Goal: Transaction & Acquisition: Purchase product/service

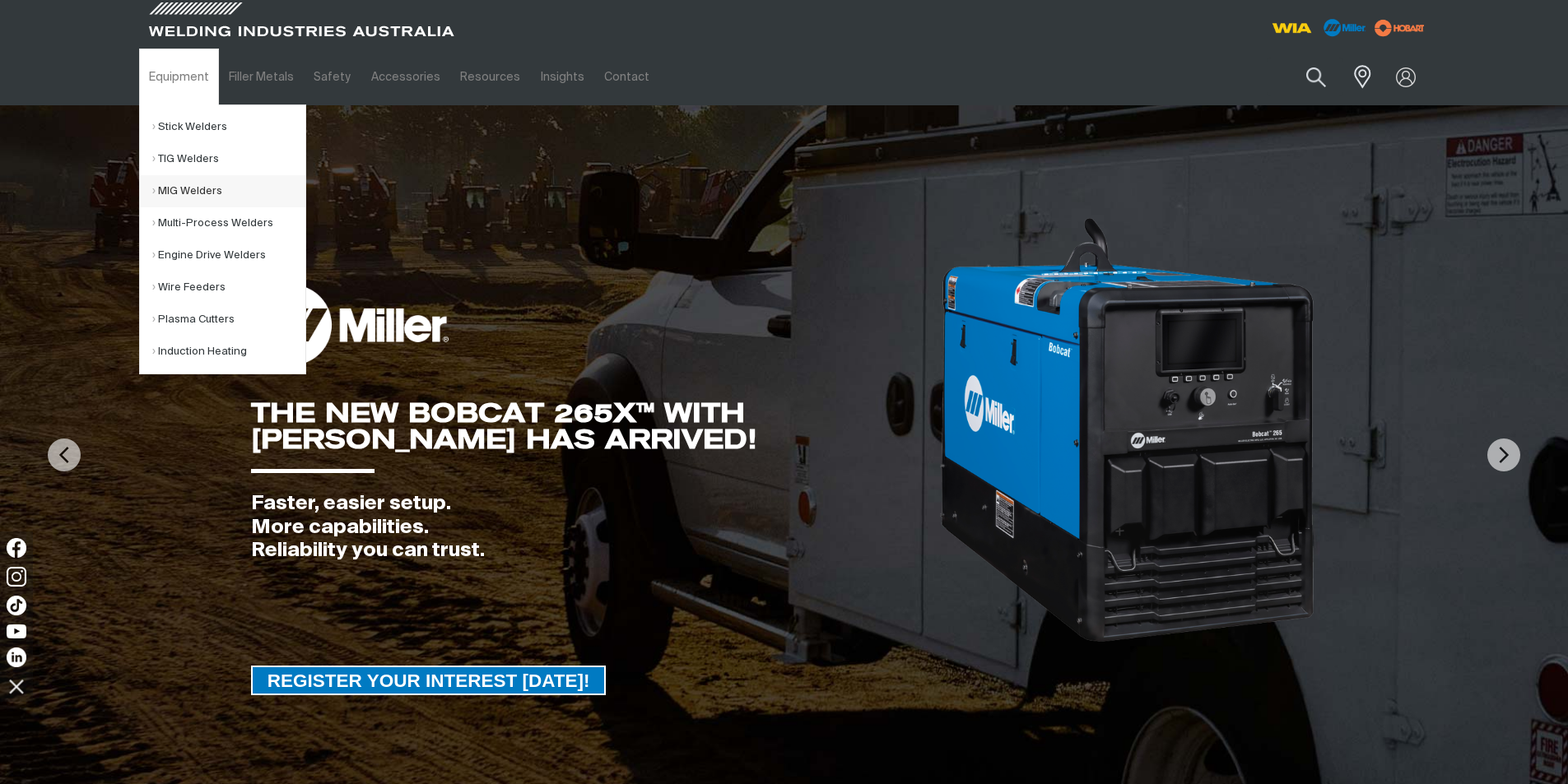
click at [186, 188] on link "MIG Welders" at bounding box center [229, 191] width 153 height 32
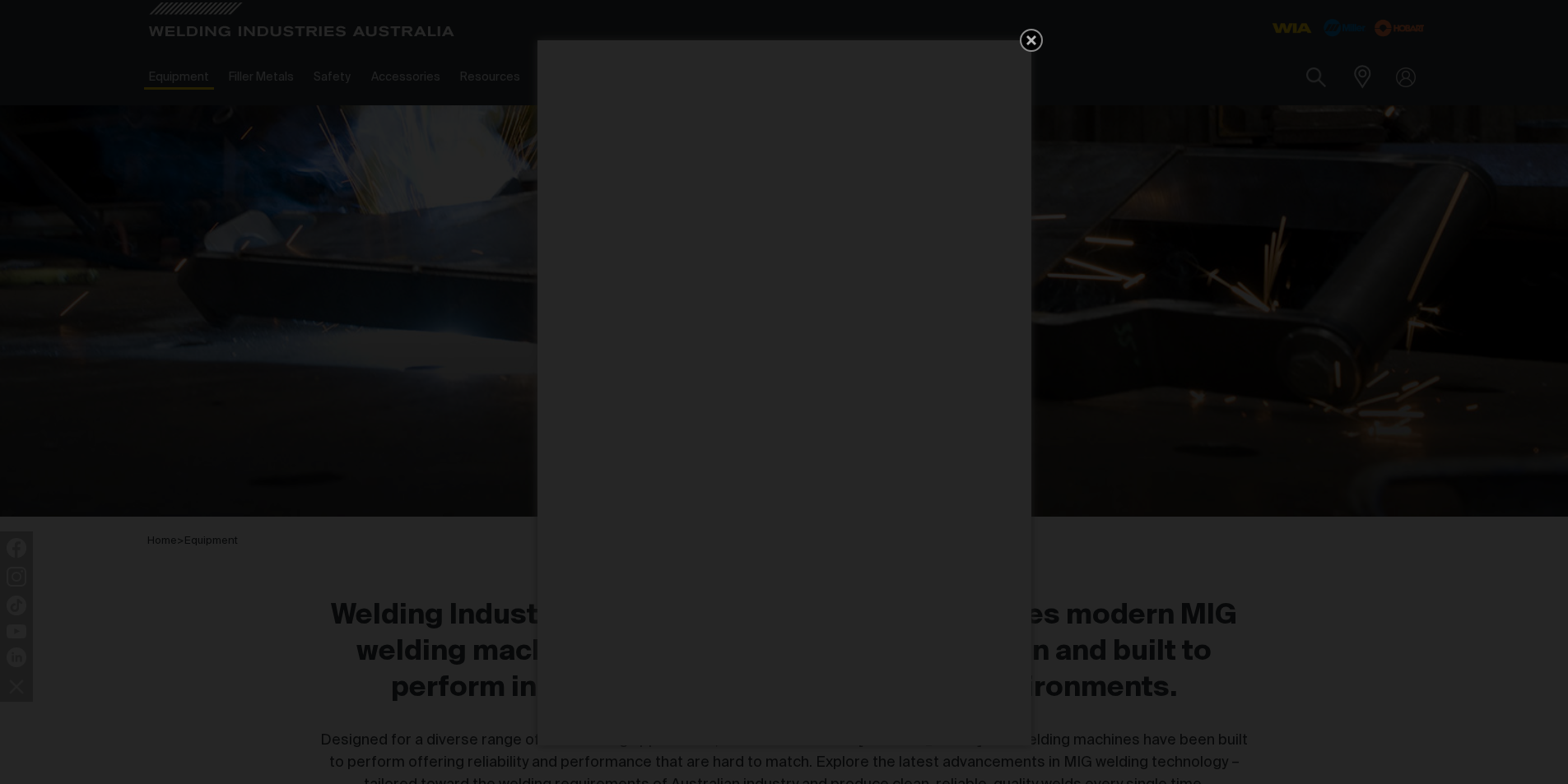
click at [1034, 37] on icon "Get 5 WIA Welding Guides Free!" at bounding box center [1032, 41] width 10 height 10
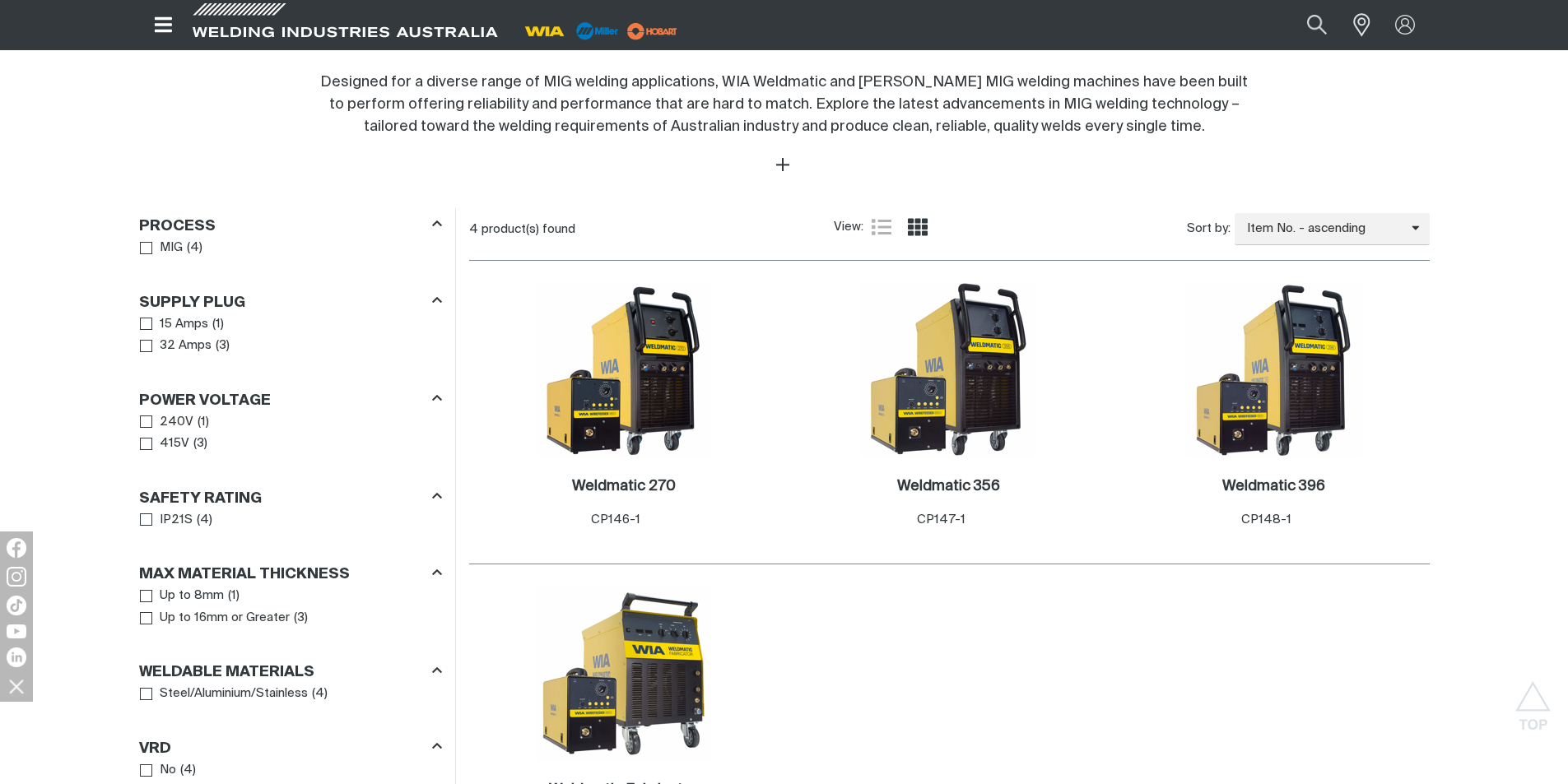
scroll to position [741, 0]
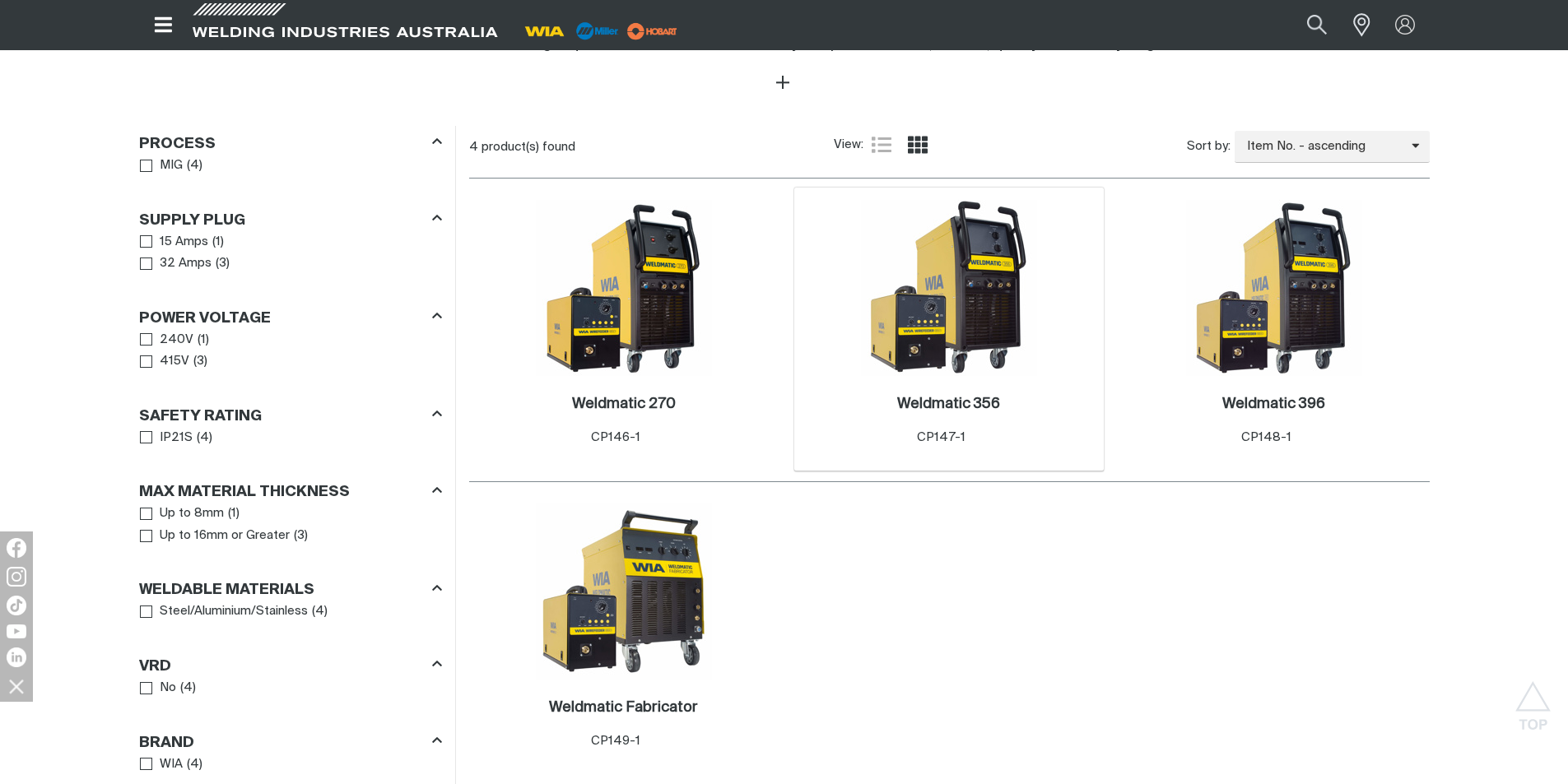
click at [1003, 281] on img at bounding box center [949, 288] width 177 height 176
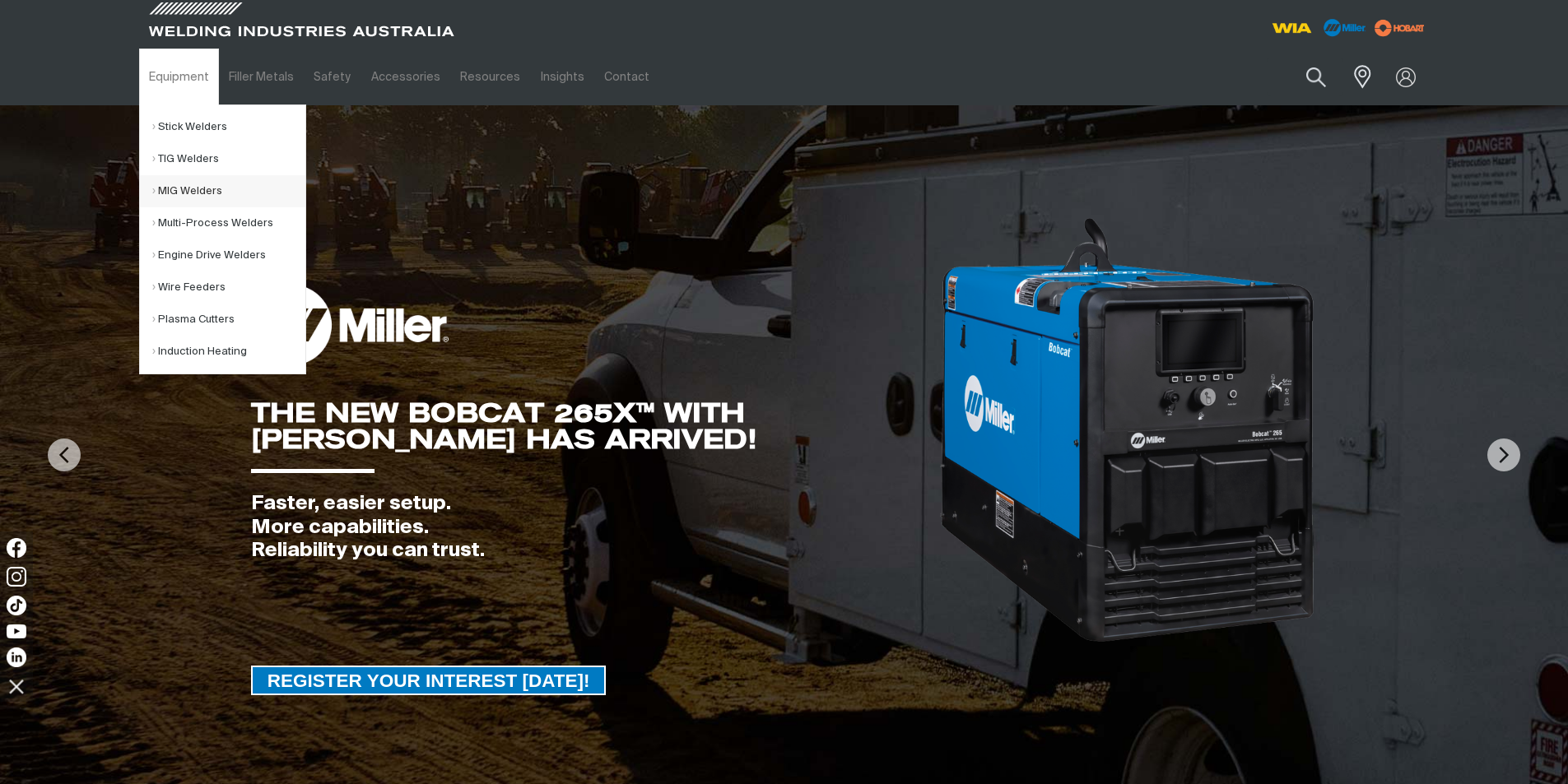
click at [183, 184] on link "MIG Welders" at bounding box center [229, 191] width 153 height 32
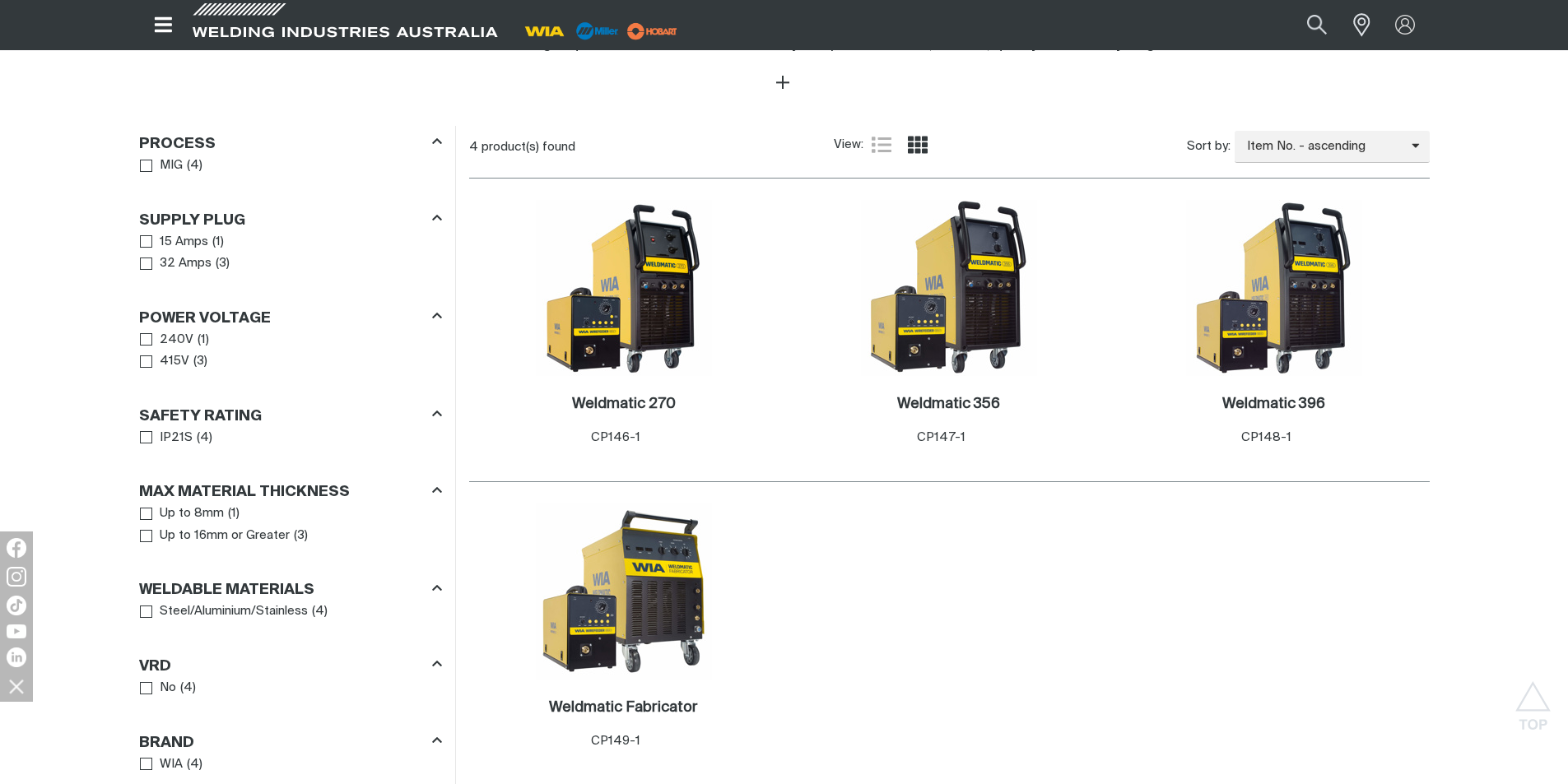
scroll to position [658, 0]
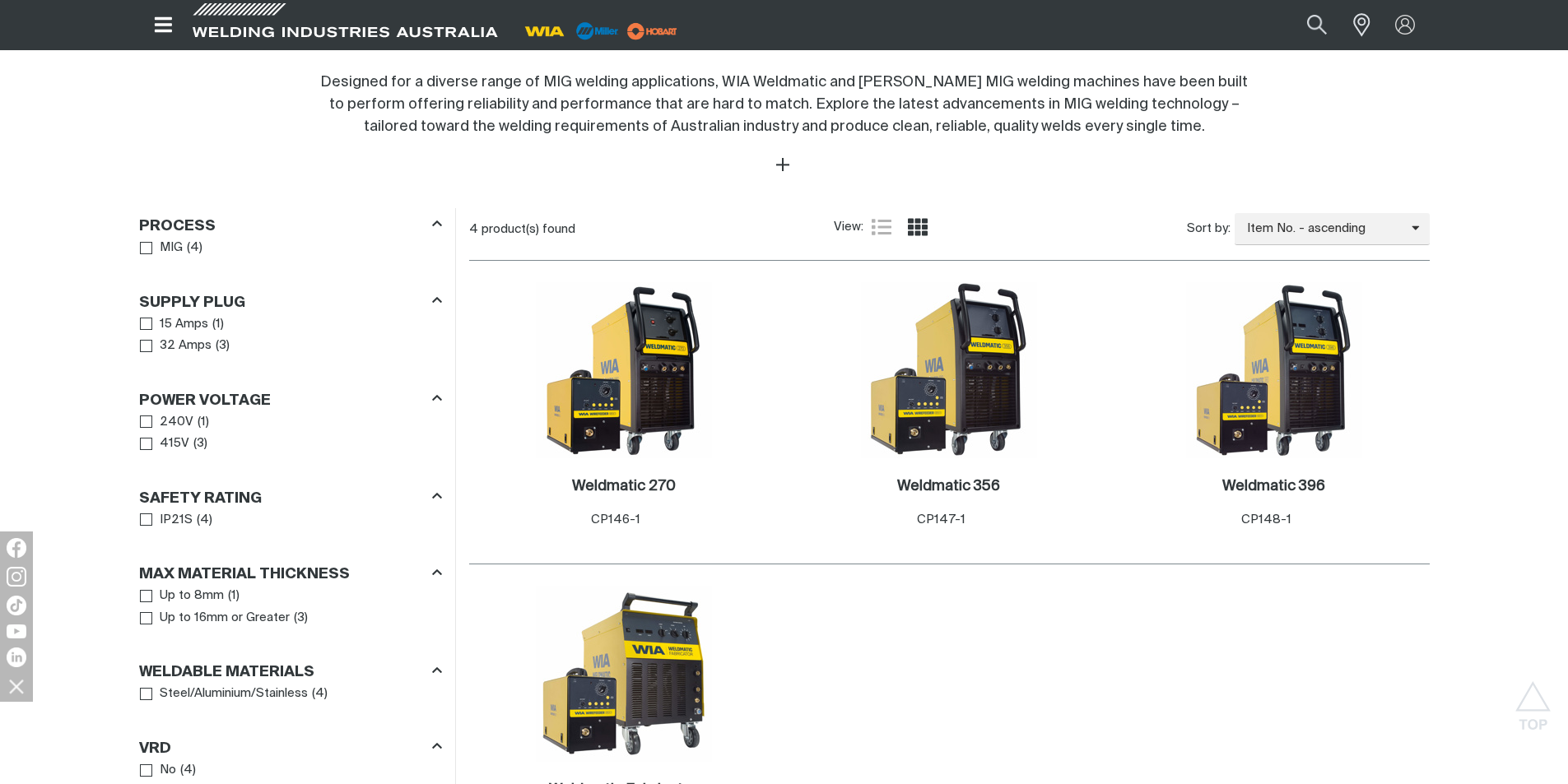
click at [68, 280] on main "Home Equipment MIG Welders MIG MIG Welders Home > Equipment Welding Industries …" at bounding box center [784, 292] width 1568 height 1690
click at [955, 365] on img at bounding box center [949, 370] width 177 height 176
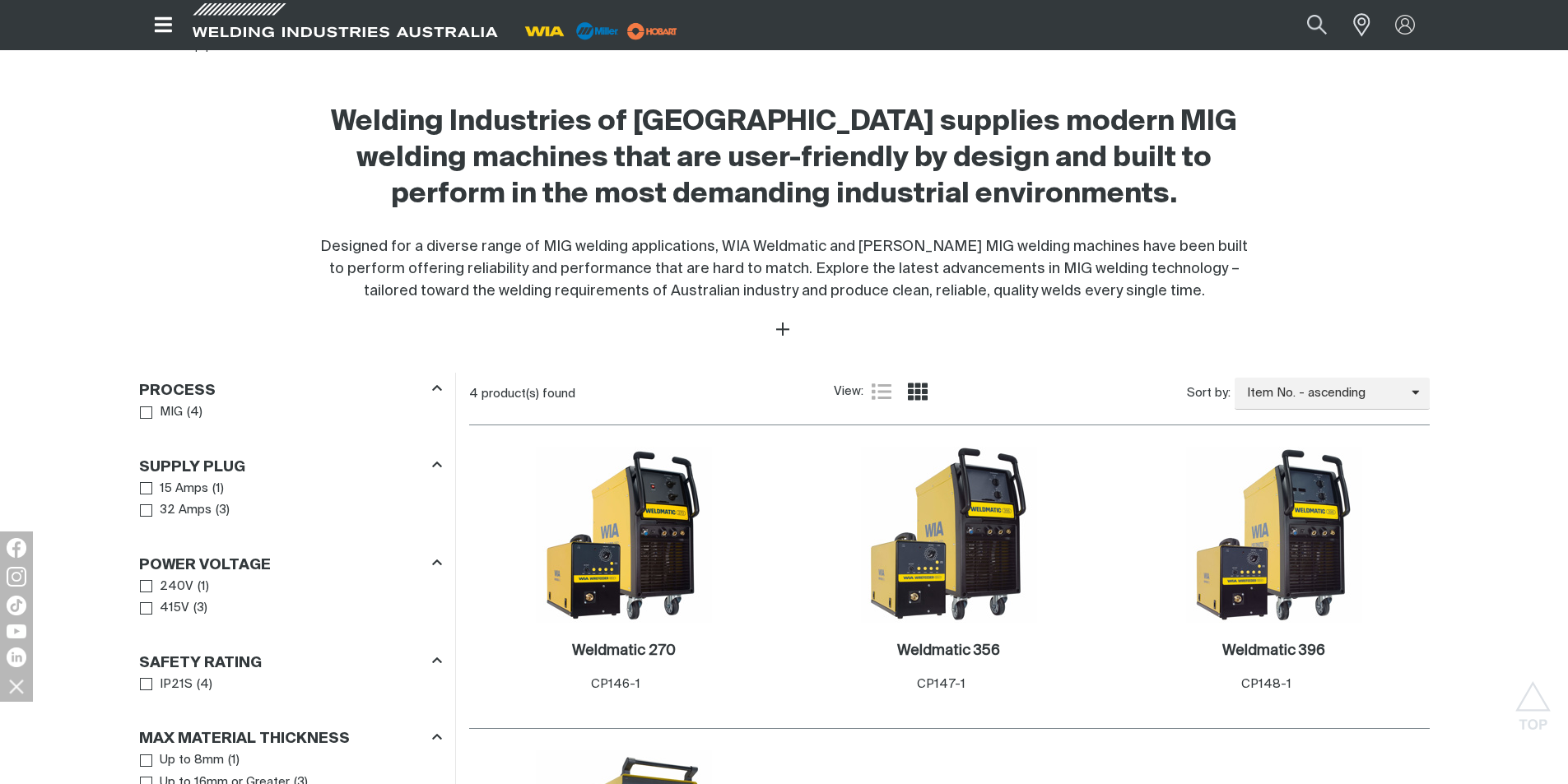
scroll to position [741, 0]
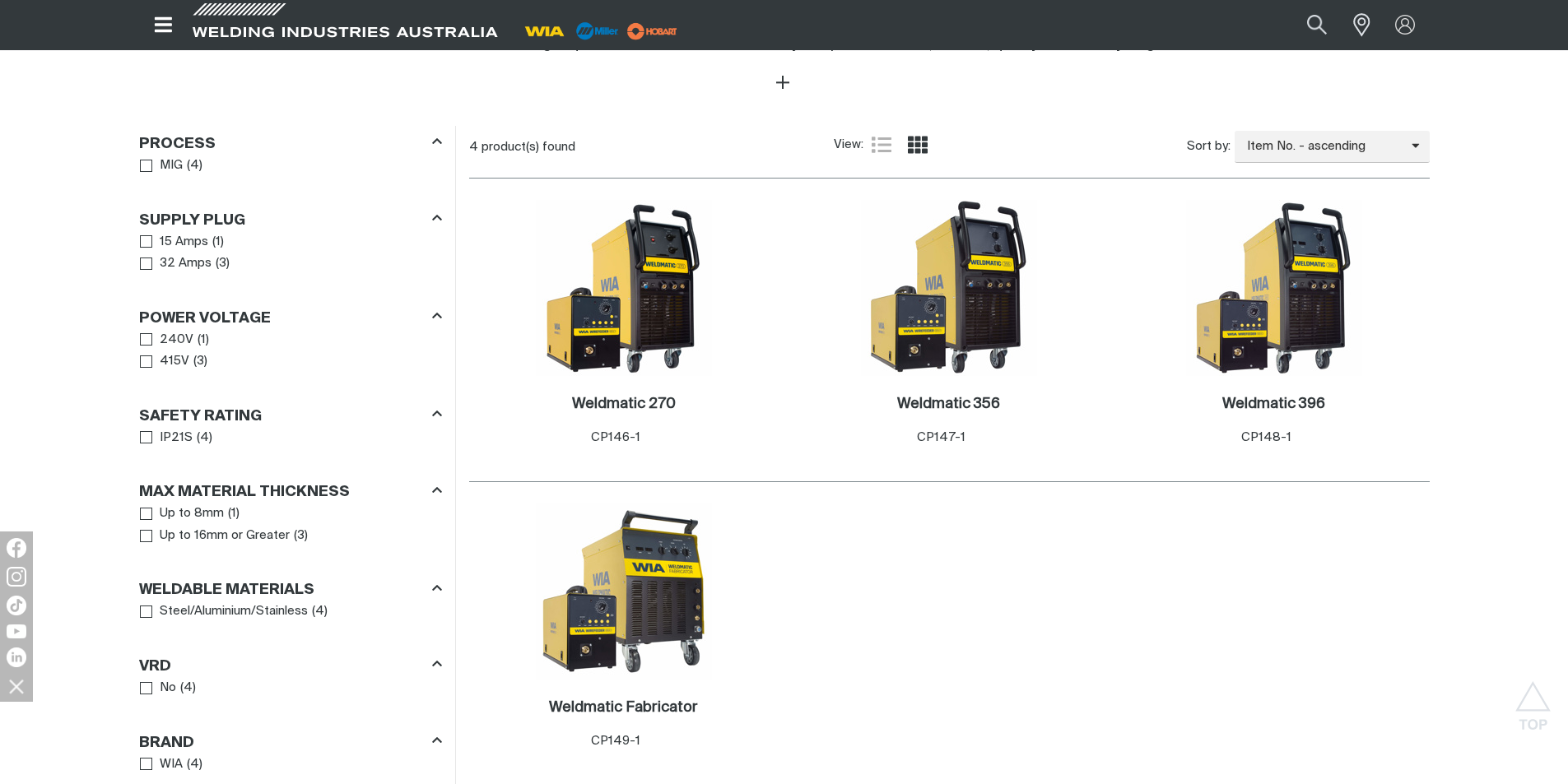
click at [45, 312] on main "Home Equipment MIG Welders MIG MIG Welders Home > Equipment Welding Industries …" at bounding box center [784, 210] width 1568 height 1690
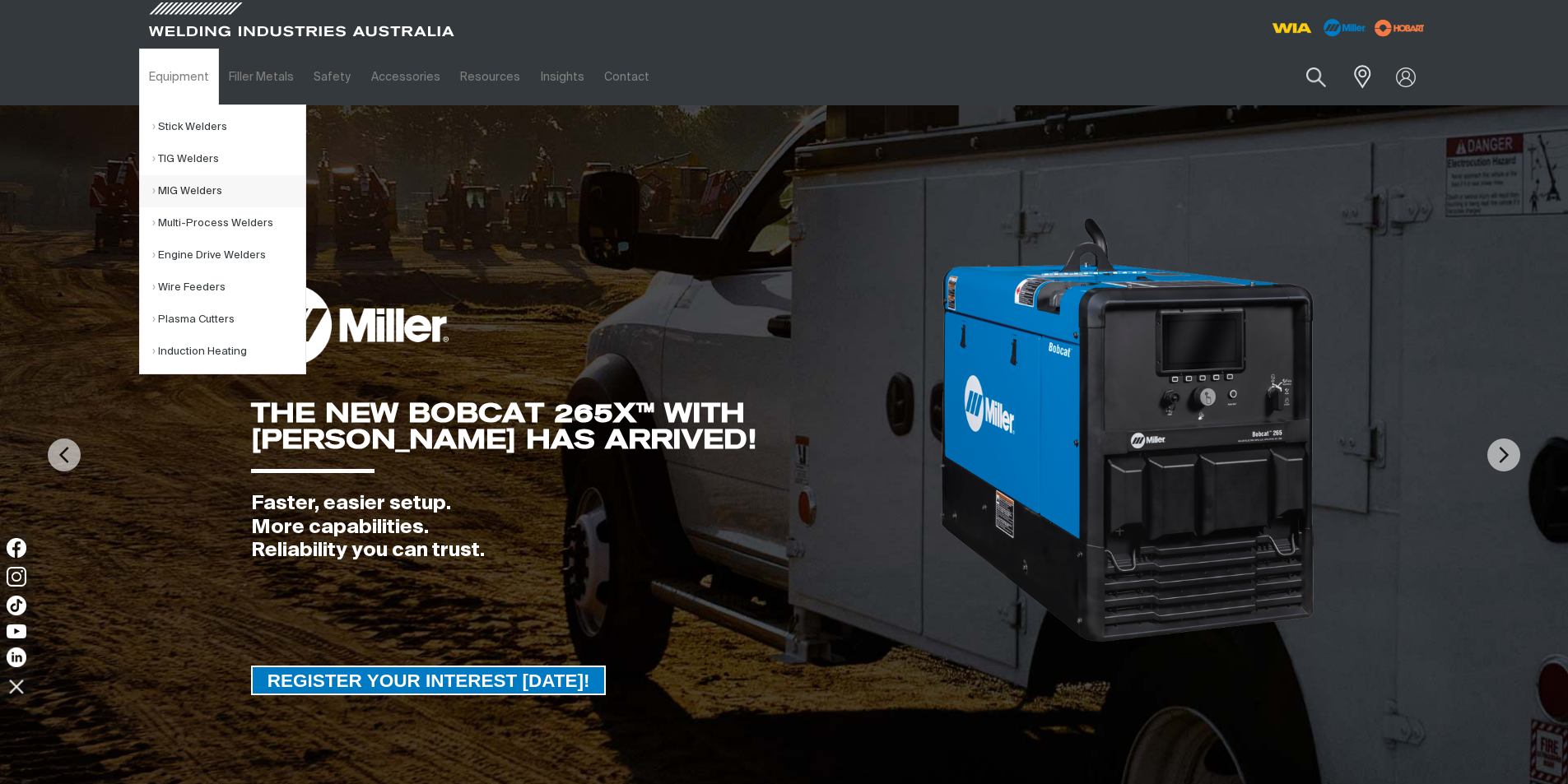
click at [180, 194] on link "MIG Welders" at bounding box center [229, 191] width 153 height 32
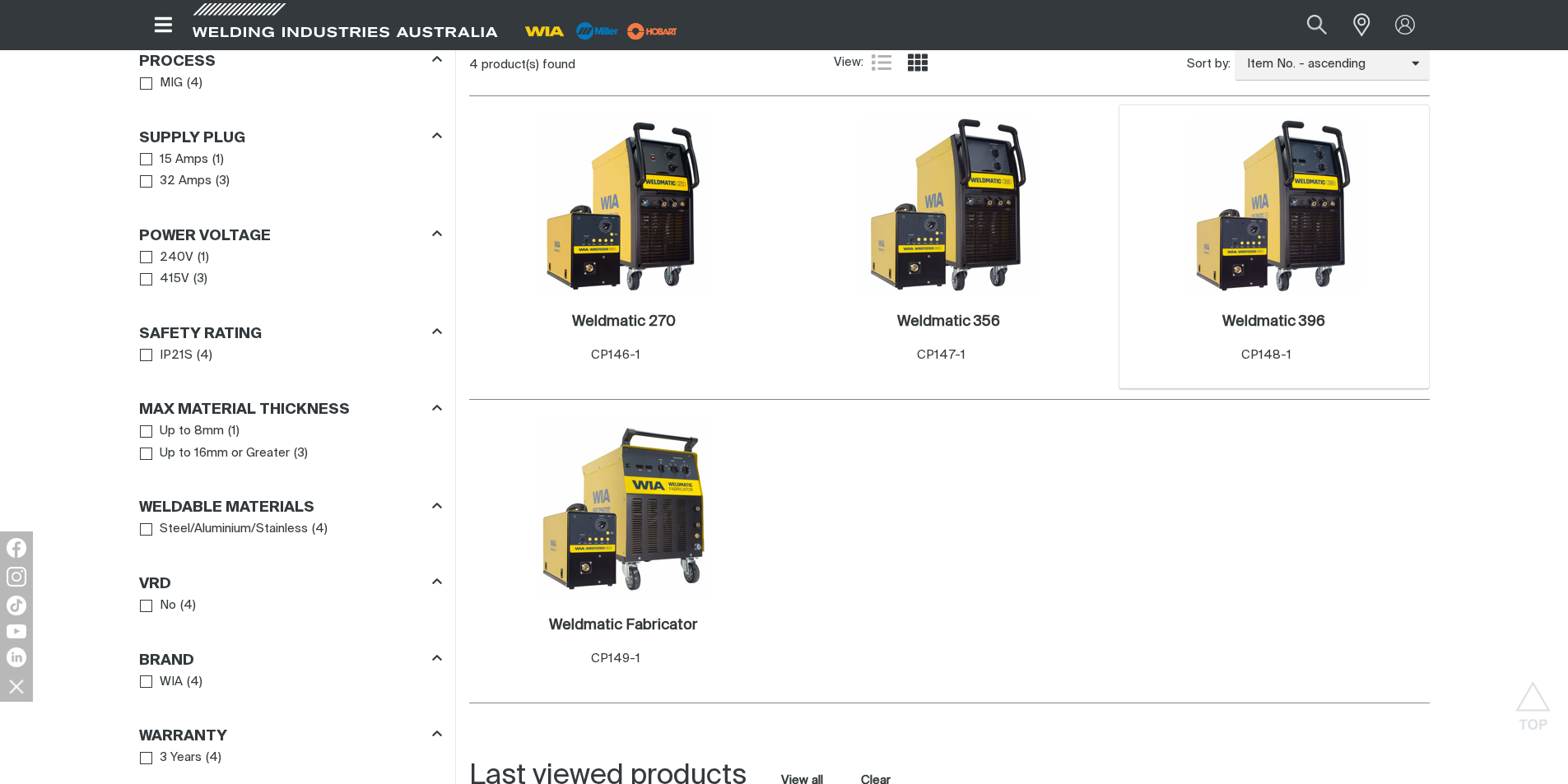
scroll to position [741, 0]
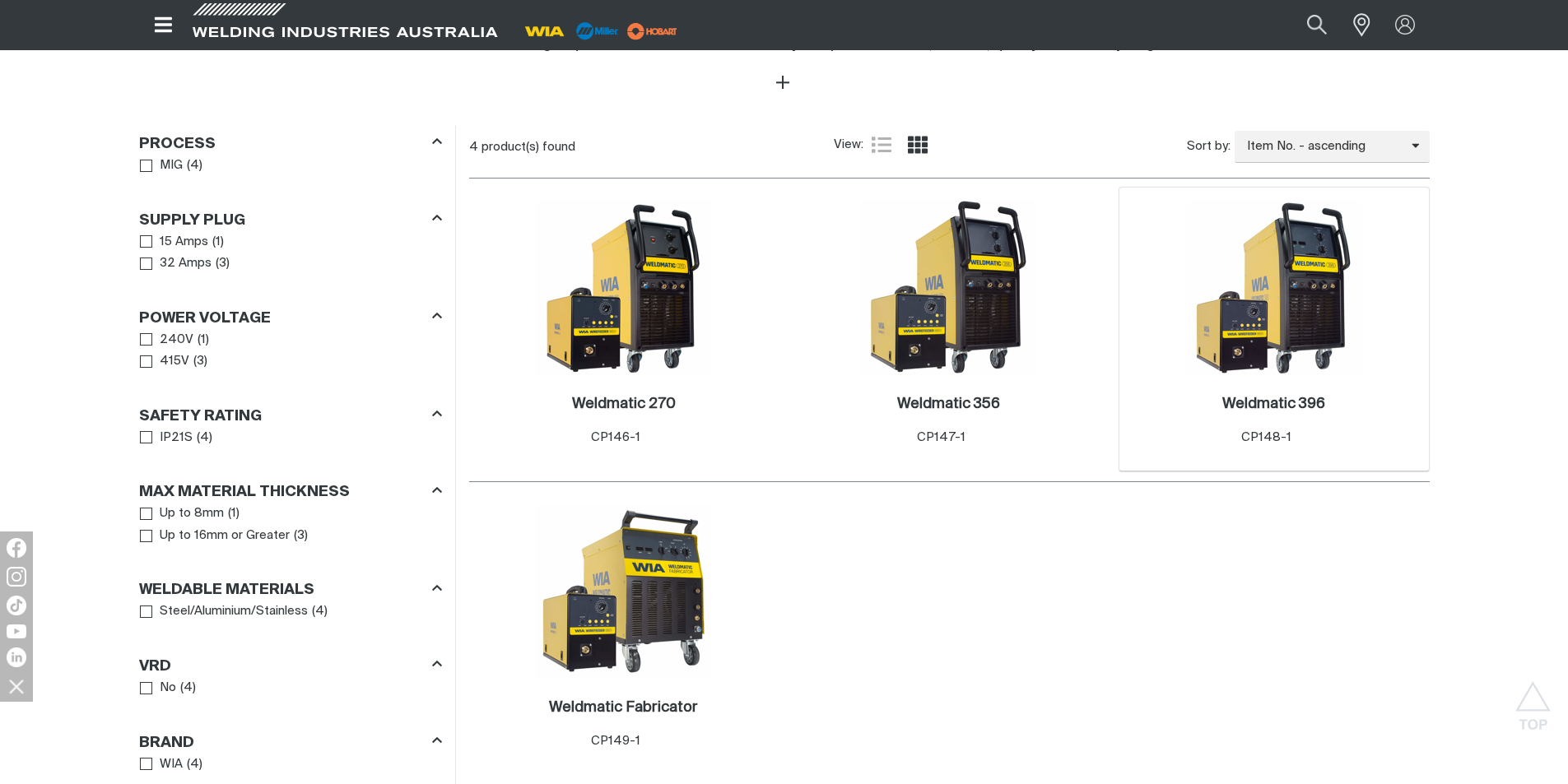
click at [1327, 281] on img at bounding box center [1275, 288] width 177 height 176
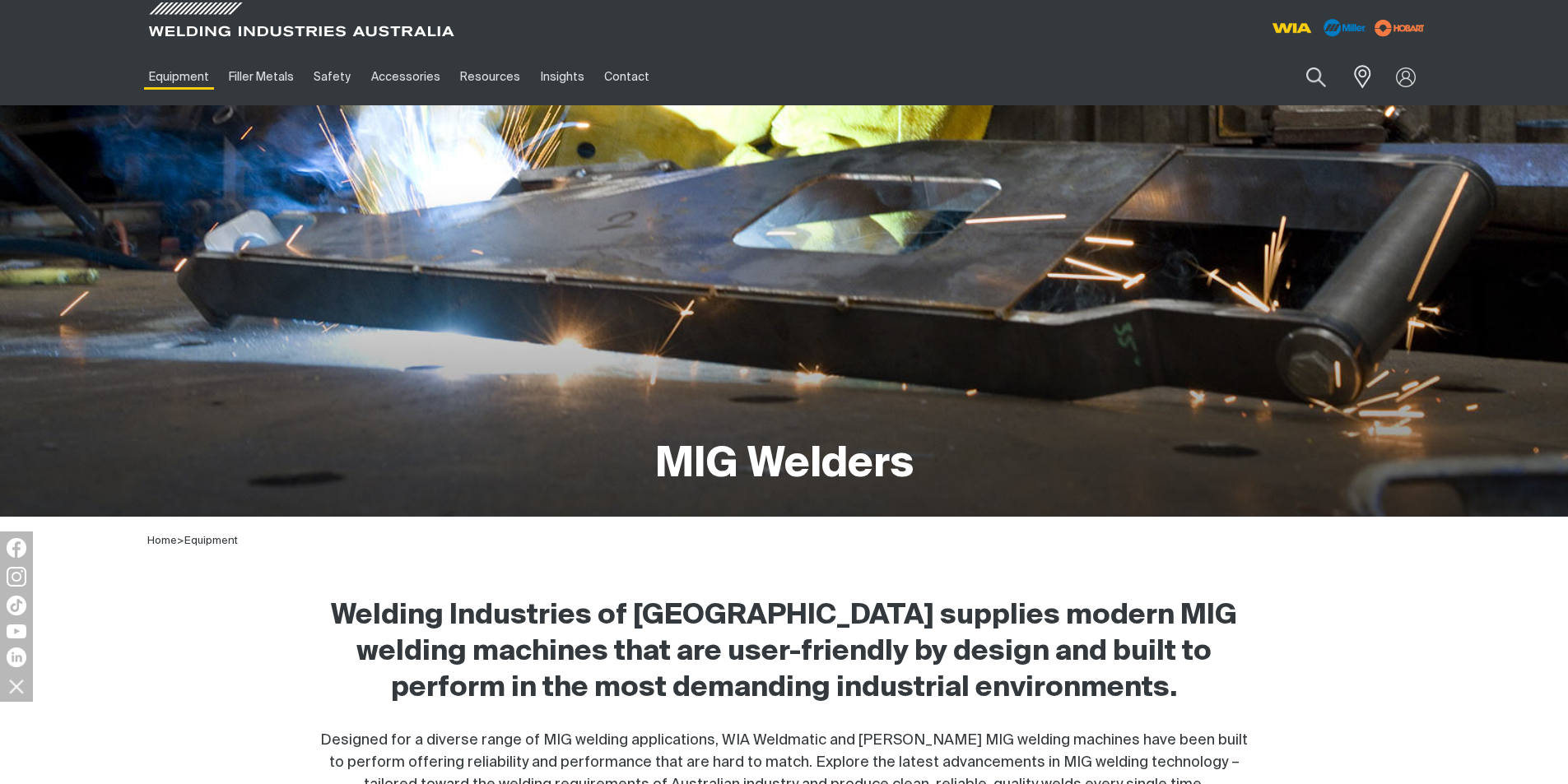
scroll to position [741, 0]
